Goal: Task Accomplishment & Management: Manage account settings

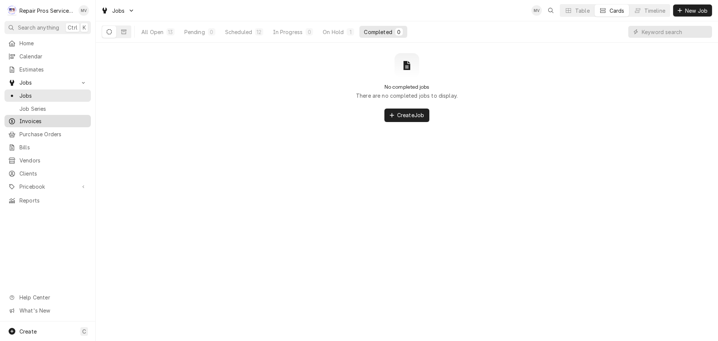
click at [28, 116] on div "Invoices" at bounding box center [47, 120] width 83 height 9
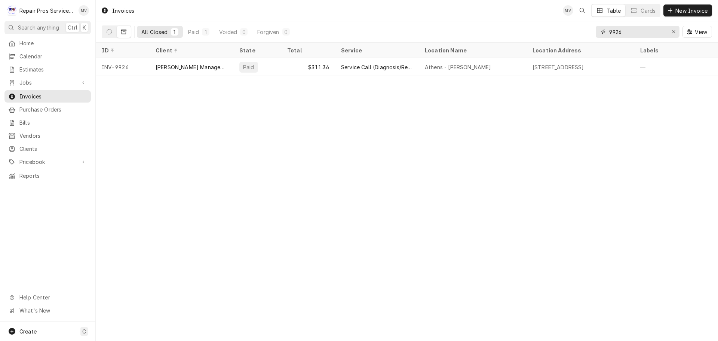
drag, startPoint x: 627, startPoint y: 33, endPoint x: 613, endPoint y: 29, distance: 13.8
click at [613, 29] on input "9926" at bounding box center [637, 32] width 56 height 12
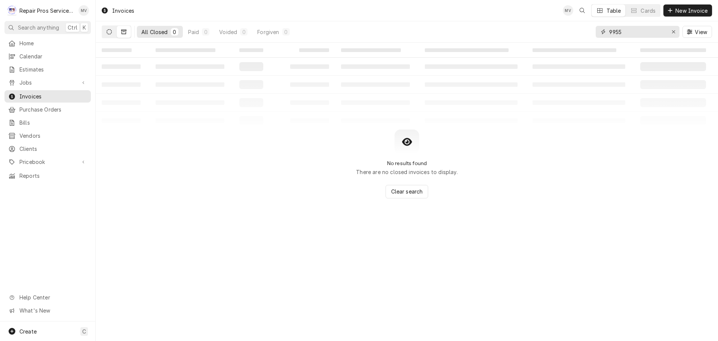
type input "9955"
click at [107, 33] on icon "Dynamic Content Wrapper" at bounding box center [109, 31] width 5 height 5
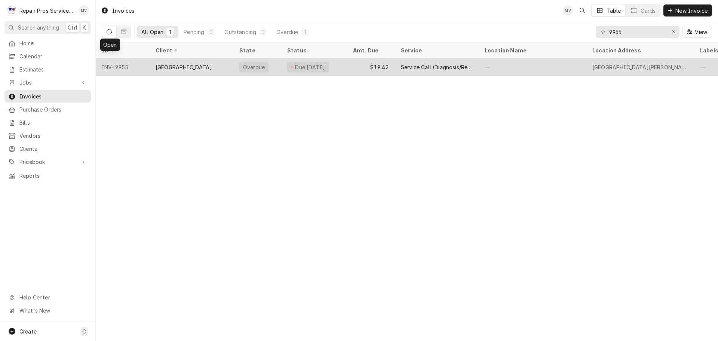
click at [149, 64] on div "INV-9955" at bounding box center [123, 67] width 54 height 18
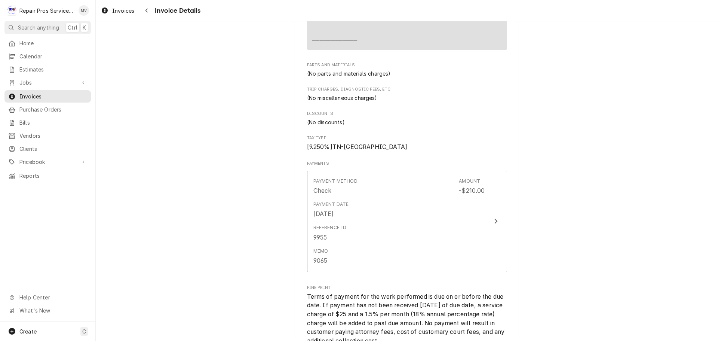
scroll to position [822, 0]
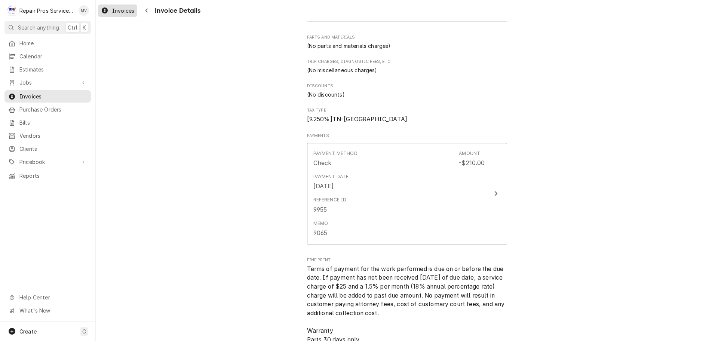
click at [115, 9] on span "Invoices" at bounding box center [123, 11] width 22 height 8
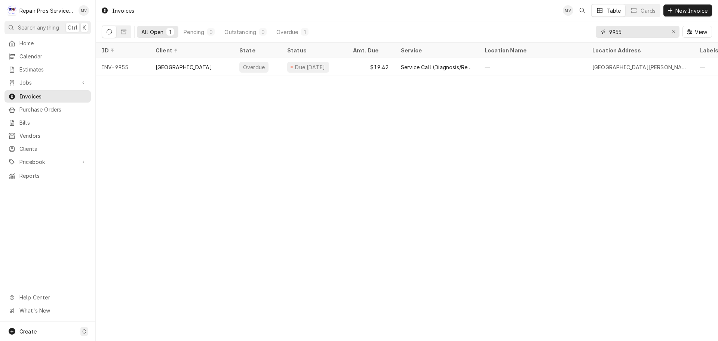
drag, startPoint x: 630, startPoint y: 33, endPoint x: 597, endPoint y: 29, distance: 32.7
click at [597, 29] on div "9955" at bounding box center [637, 32] width 84 height 12
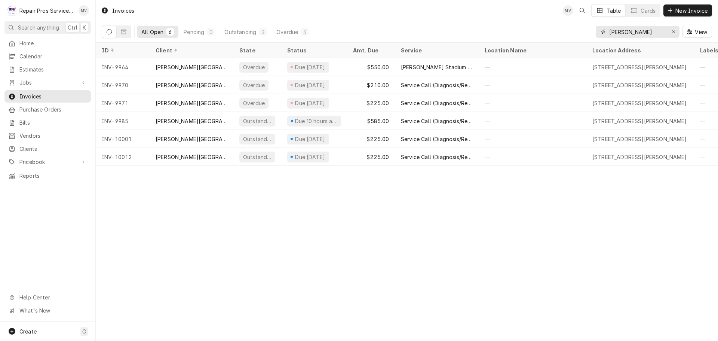
type input "finley"
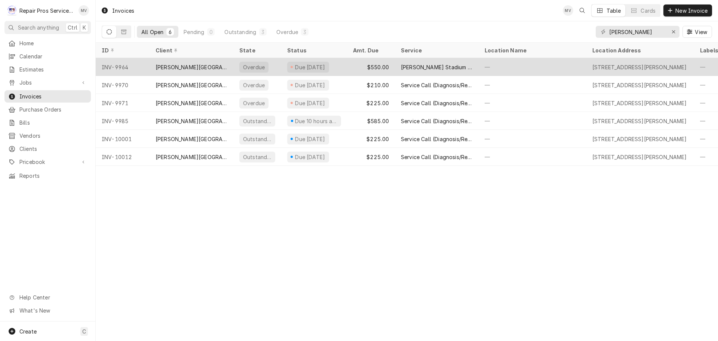
click at [145, 66] on div "INV-9964" at bounding box center [123, 67] width 54 height 18
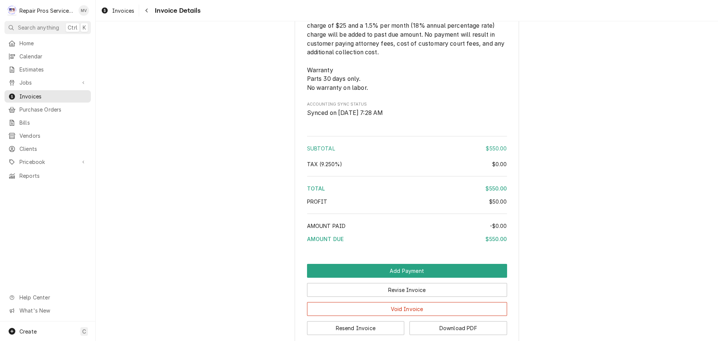
scroll to position [1037, 0]
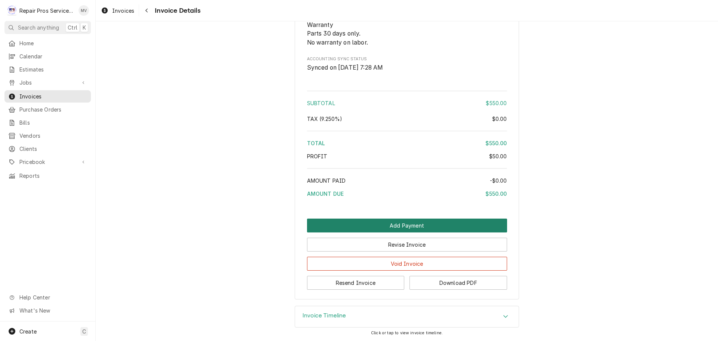
click at [396, 222] on button "Add Payment" at bounding box center [407, 225] width 200 height 14
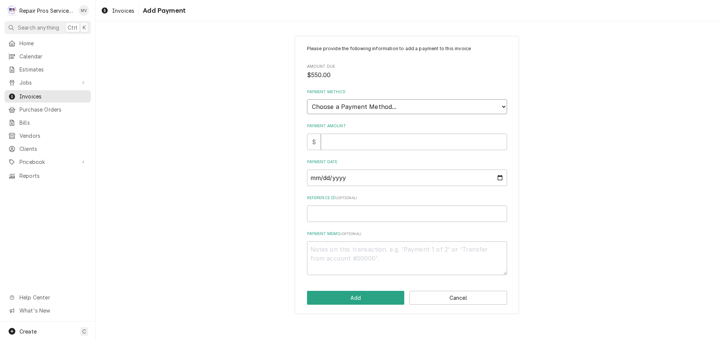
click at [347, 107] on select "Choose a Payment Method... Cash Check Credit/Debit Card ACH/eCheck Other" at bounding box center [407, 106] width 200 height 15
select select "4"
click at [307, 99] on select "Choose a Payment Method... Cash Check Credit/Debit Card ACH/eCheck Other" at bounding box center [407, 106] width 200 height 15
click at [333, 212] on input "Reference ID ( optional )" at bounding box center [407, 213] width 200 height 16
type textarea "x"
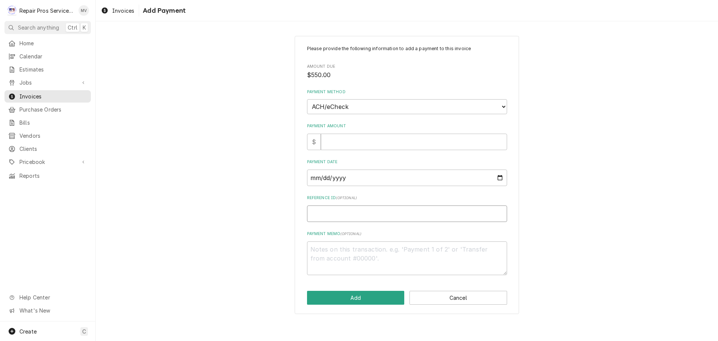
type input "9"
type textarea "x"
type input "99"
type textarea "x"
type input "996"
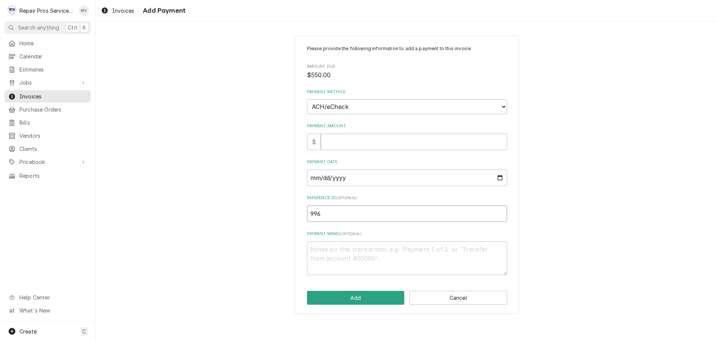
type textarea "x"
type input "9964"
click at [325, 135] on input "Payment Amount" at bounding box center [414, 141] width 186 height 16
type textarea "x"
type input "5"
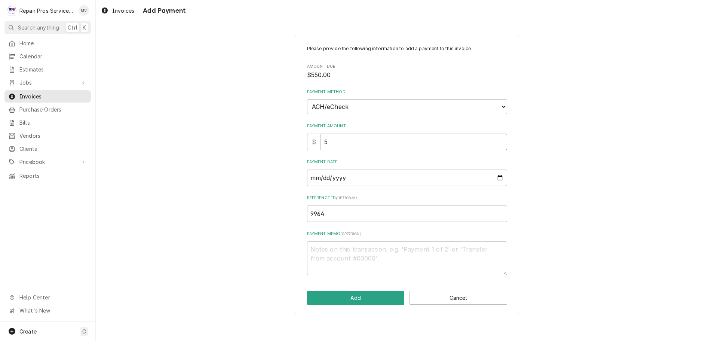
type textarea "x"
type input "55"
type textarea "x"
type input "550"
type textarea "x"
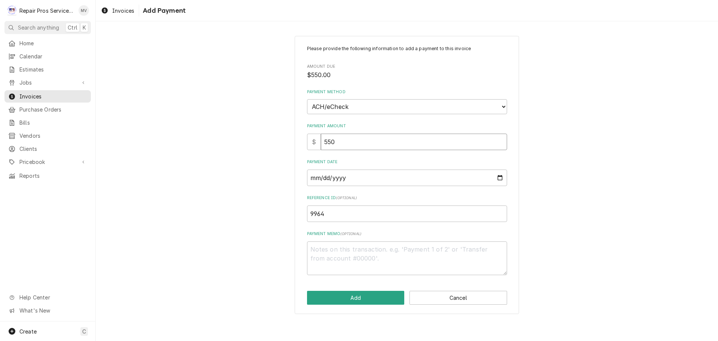
type input "550.0"
type textarea "x"
type input "550.00"
click at [499, 178] on input "Payment Date" at bounding box center [407, 177] width 200 height 16
click at [355, 297] on button "Add" at bounding box center [356, 297] width 98 height 14
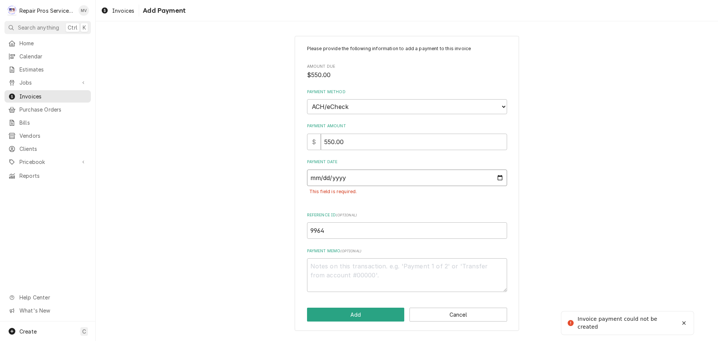
click at [498, 176] on input "Payment Date" at bounding box center [407, 177] width 200 height 16
type textarea "x"
type input "2025-10-08"
click at [324, 265] on textarea "Payment Memo ( optional )" at bounding box center [407, 275] width 200 height 34
type textarea "x"
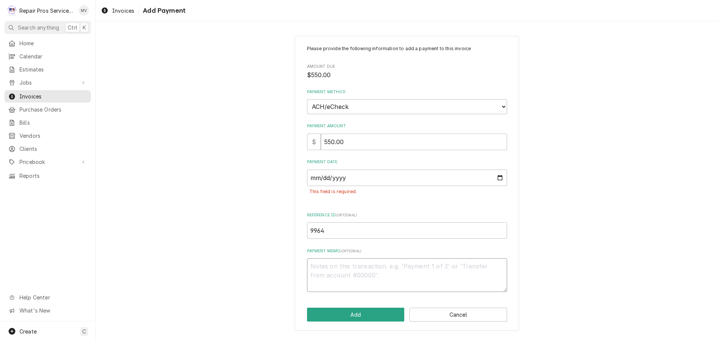
type textarea "A"
type textarea "x"
type textarea "AC"
type textarea "x"
type textarea "ACH"
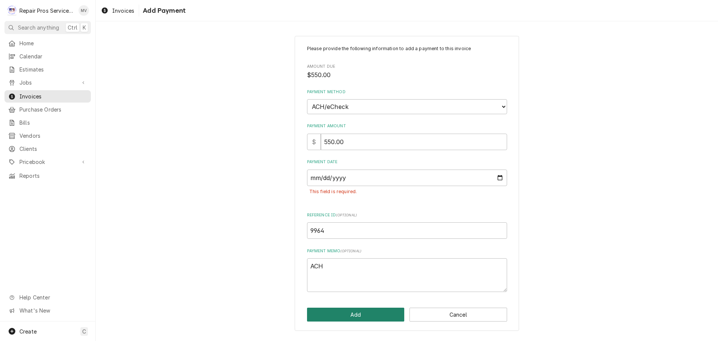
click at [347, 313] on button "Add" at bounding box center [356, 314] width 98 height 14
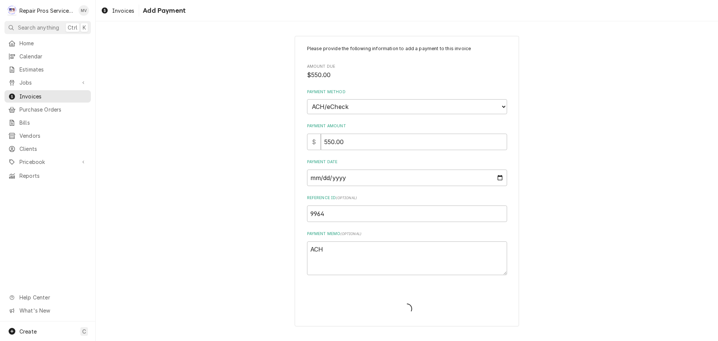
type textarea "x"
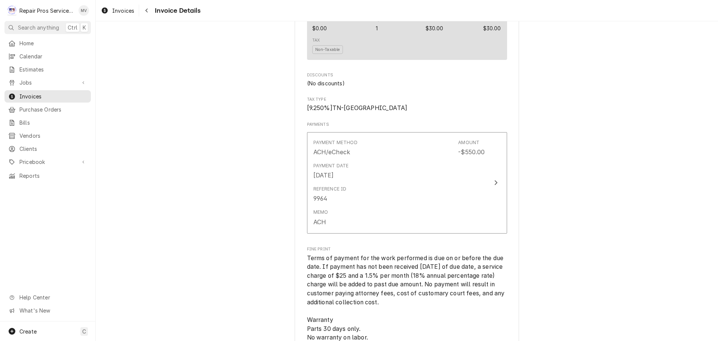
scroll to position [825, 0]
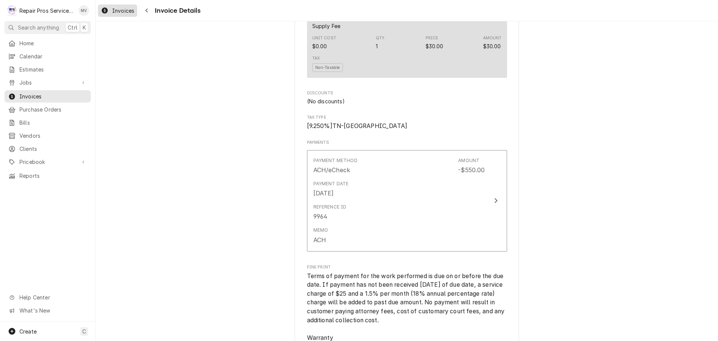
click at [121, 9] on span "Invoices" at bounding box center [123, 11] width 22 height 8
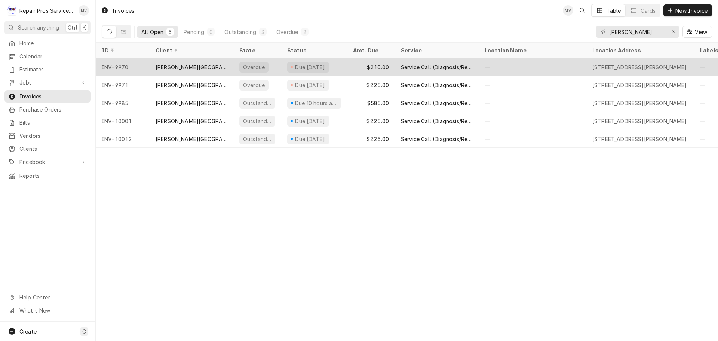
click at [139, 64] on div "INV-9970" at bounding box center [123, 67] width 54 height 18
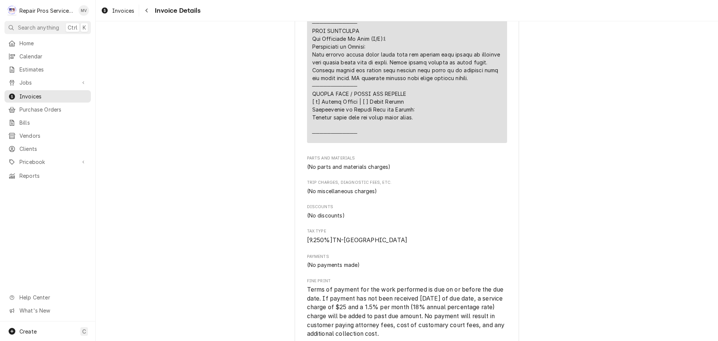
scroll to position [1009, 0]
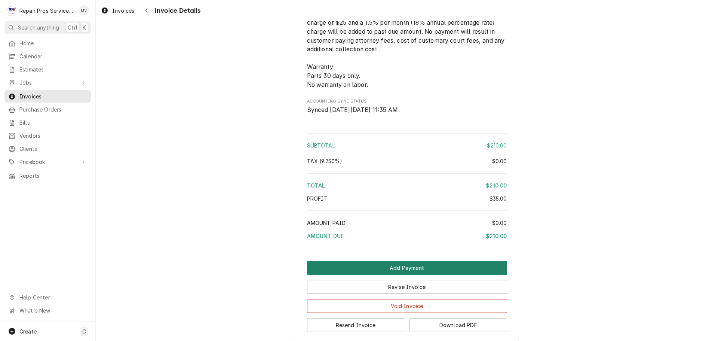
click at [389, 274] on button "Add Payment" at bounding box center [407, 268] width 200 height 14
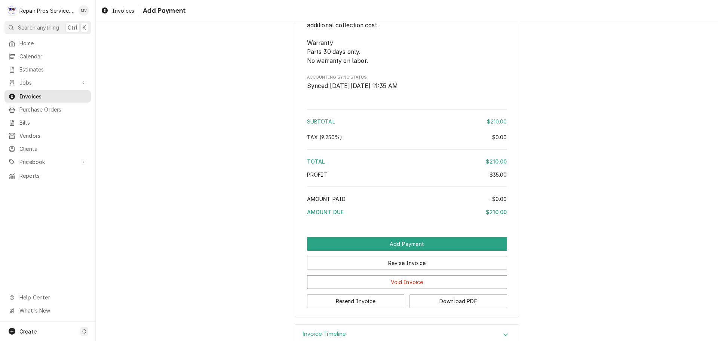
scroll to position [1084, 0]
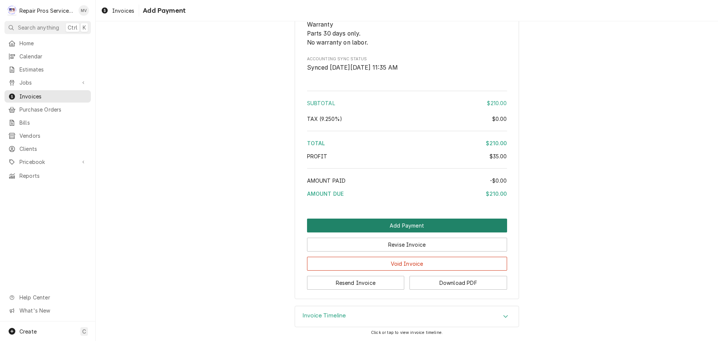
click at [382, 228] on button "Add Payment" at bounding box center [407, 225] width 200 height 14
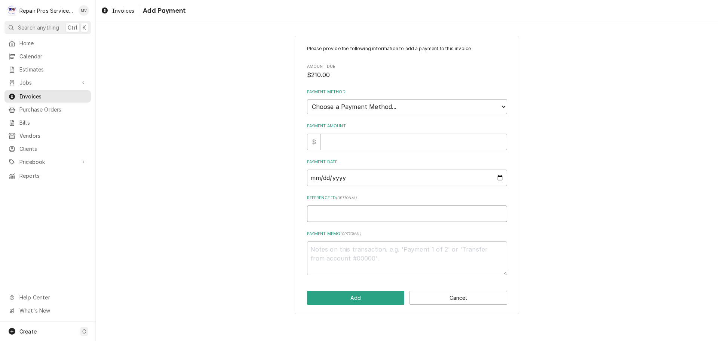
click at [336, 209] on input "Reference ID ( optional )" at bounding box center [407, 213] width 200 height 16
type textarea "x"
type input "9"
type textarea "x"
type input "99"
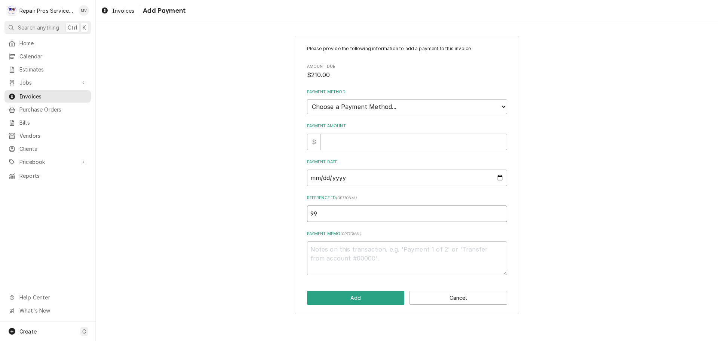
type textarea "x"
type input "997"
type textarea "x"
type input "9970"
click at [332, 108] on select "Choose a Payment Method... Cash Check Credit/Debit Card ACH/eCheck Other" at bounding box center [407, 106] width 200 height 15
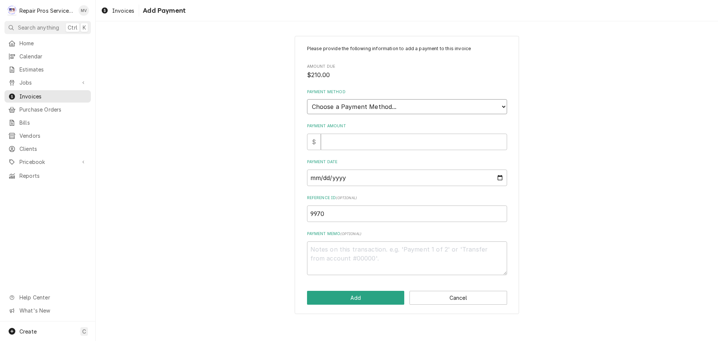
select select "4"
click at [307, 99] on select "Choose a Payment Method... Cash Check Credit/Debit Card ACH/eCheck Other" at bounding box center [407, 106] width 200 height 15
click at [333, 143] on input "Payment Amount" at bounding box center [414, 141] width 186 height 16
type textarea "x"
type input "2"
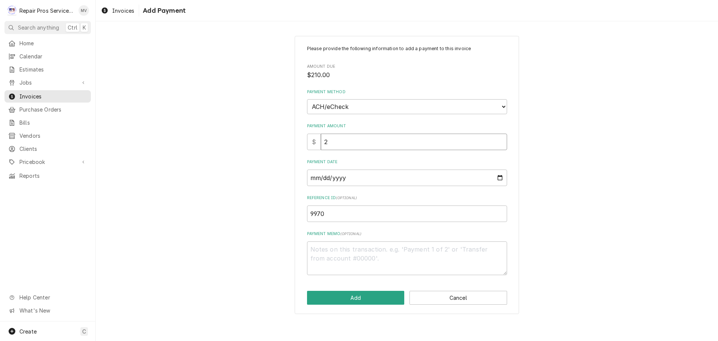
type textarea "x"
type input "21"
type textarea "x"
type input "210"
type textarea "x"
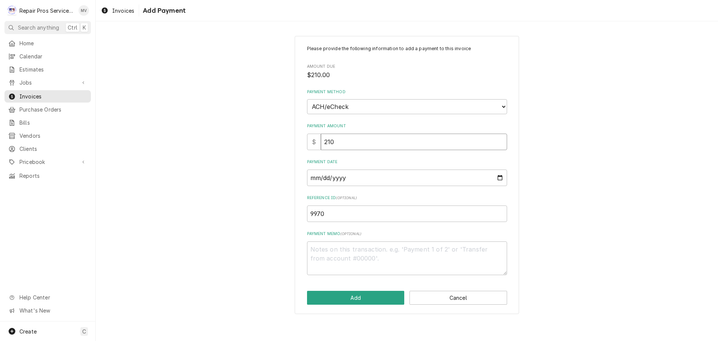
type input "210.0"
type textarea "x"
type input "210.00"
click at [499, 175] on input "Payment Date" at bounding box center [407, 177] width 200 height 16
type textarea "x"
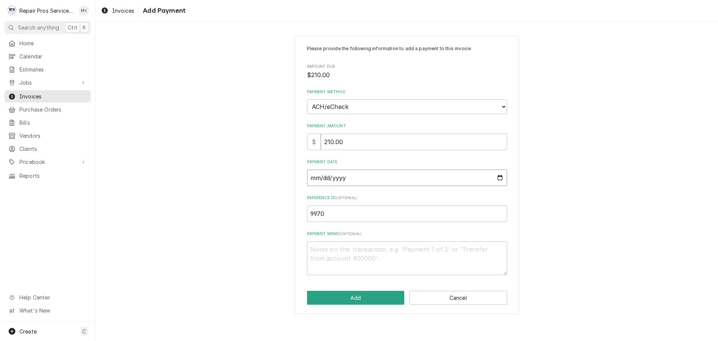
type input "2025-10-08"
click at [368, 247] on textarea "Payment Memo ( optional )" at bounding box center [407, 258] width 200 height 34
type textarea "x"
type textarea "A"
type textarea "x"
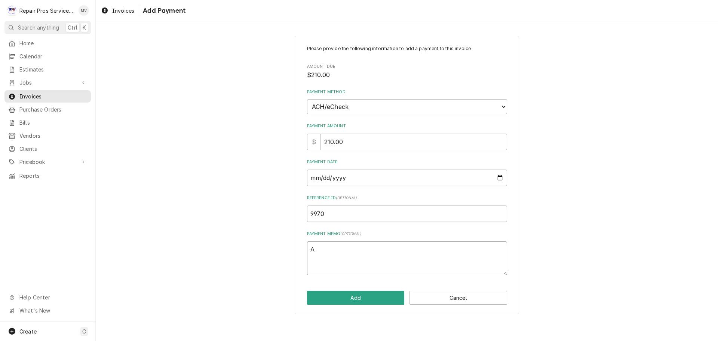
type textarea "AC"
type textarea "x"
type textarea "ACH"
click at [371, 294] on button "Add" at bounding box center [356, 297] width 98 height 14
type textarea "x"
